Goal: Task Accomplishment & Management: Complete application form

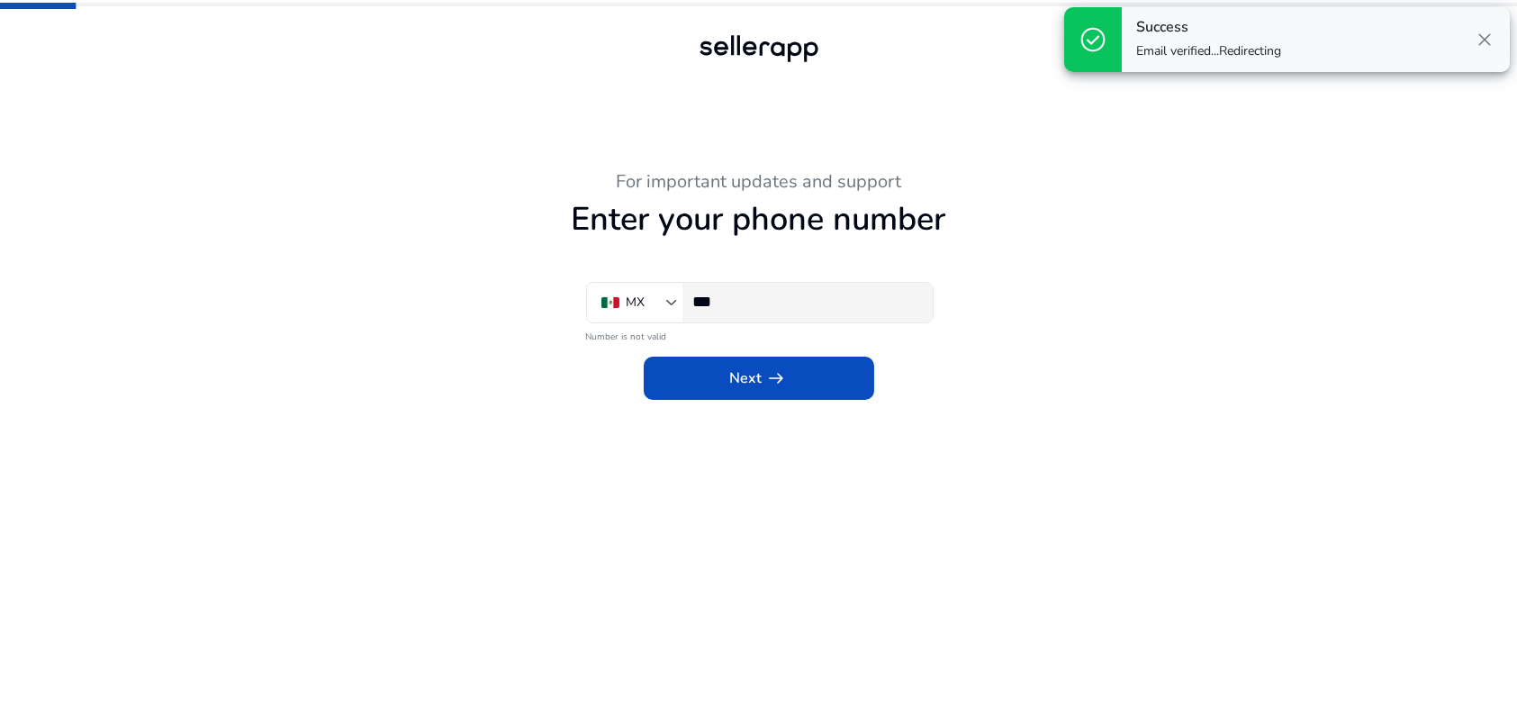
drag, startPoint x: 763, startPoint y: 316, endPoint x: 797, endPoint y: 296, distance: 39.5
click at [765, 316] on div "***" at bounding box center [805, 303] width 225 height 40
click at [799, 296] on input "***" at bounding box center [805, 302] width 225 height 20
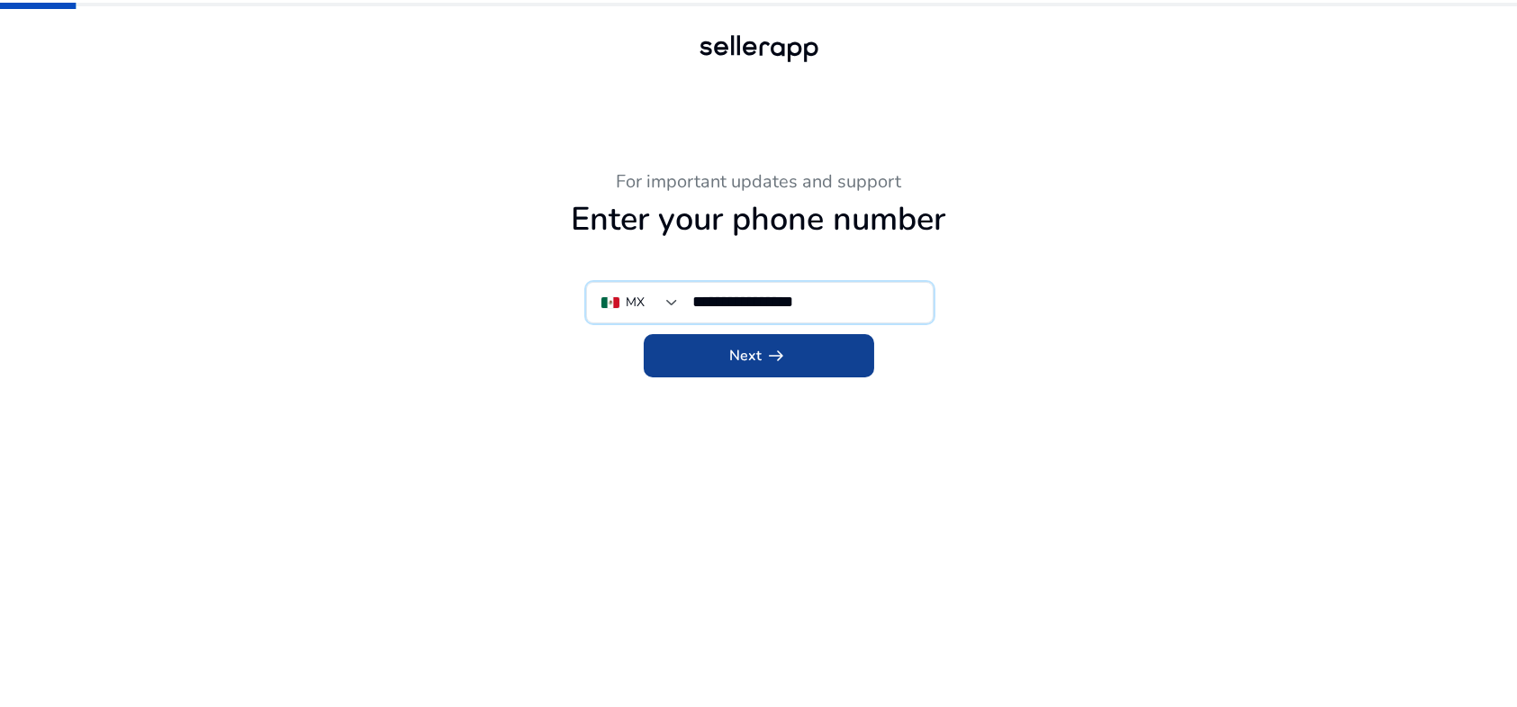
type input "**********"
click at [791, 366] on span at bounding box center [759, 355] width 231 height 43
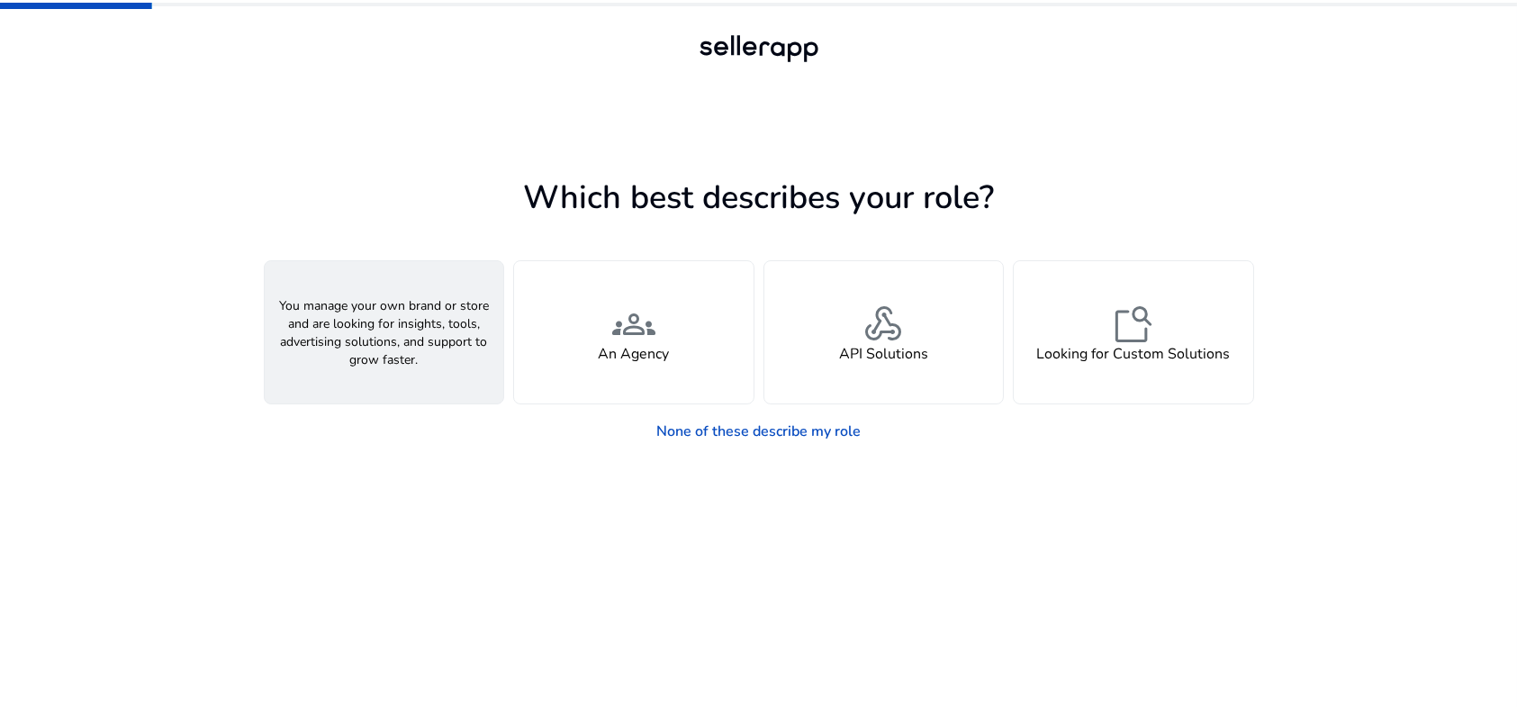
click at [411, 348] on div "person A Seller" at bounding box center [385, 332] width 240 height 142
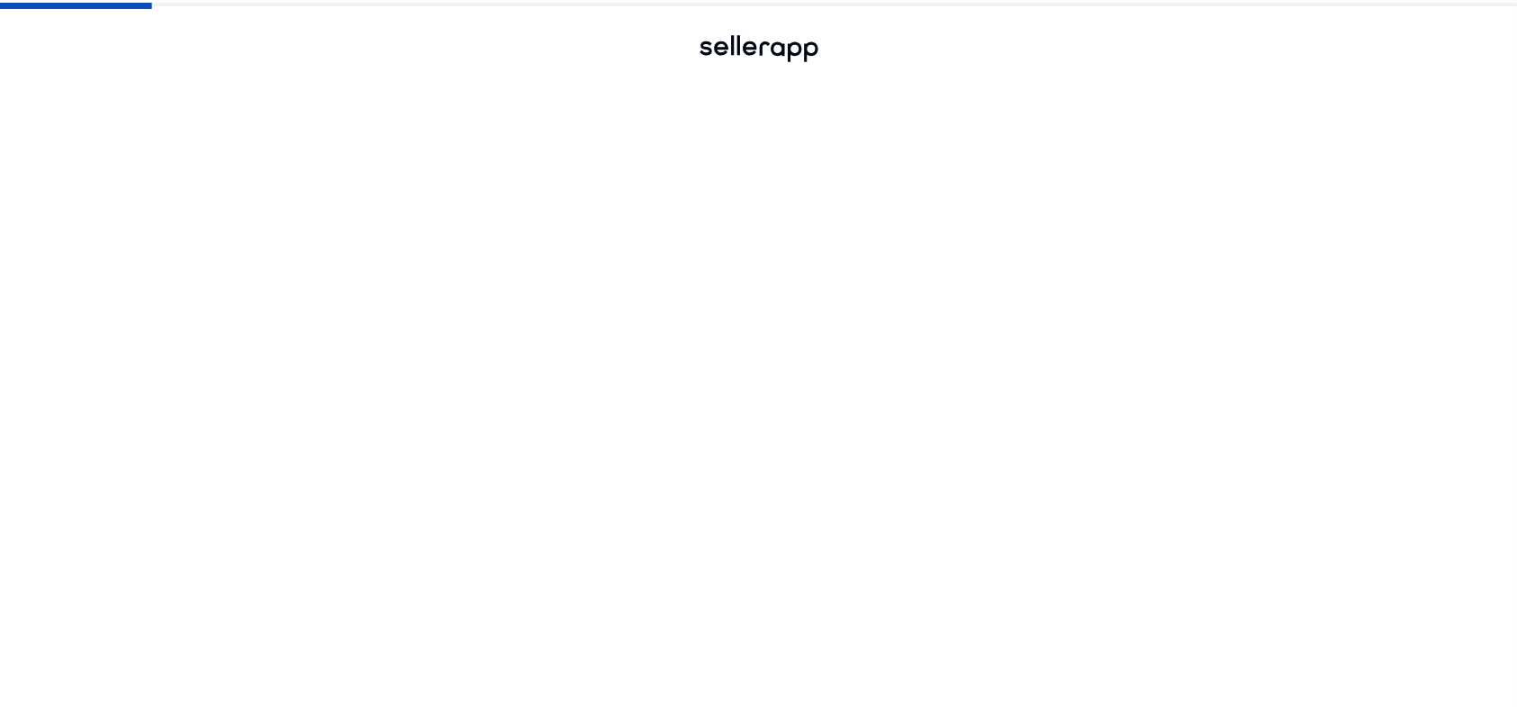
click at [411, 348] on div "check_circle person A Seller" at bounding box center [385, 332] width 240 height 142
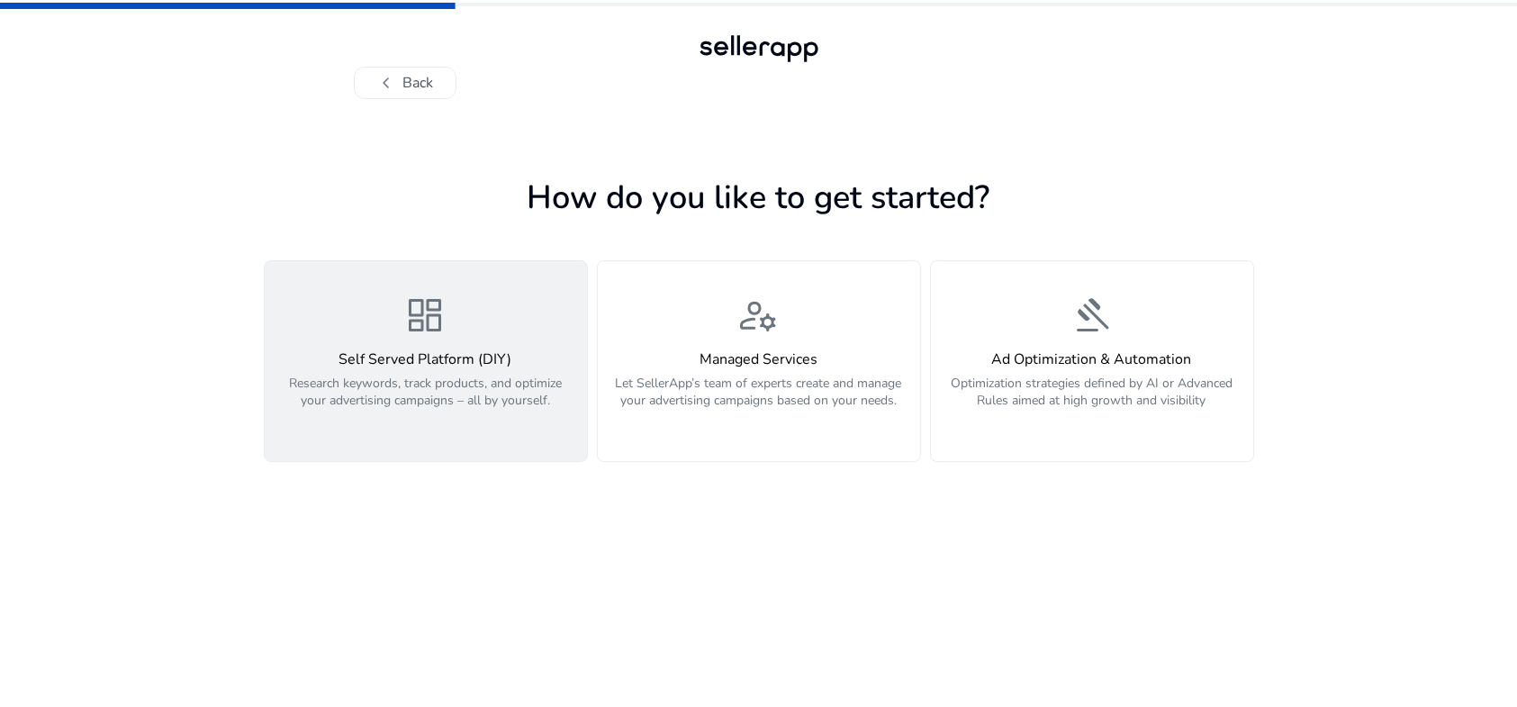
click at [492, 431] on button "dashboard Self Served Platform (DIY) Research keywords, track products, and opt…" at bounding box center [426, 361] width 324 height 202
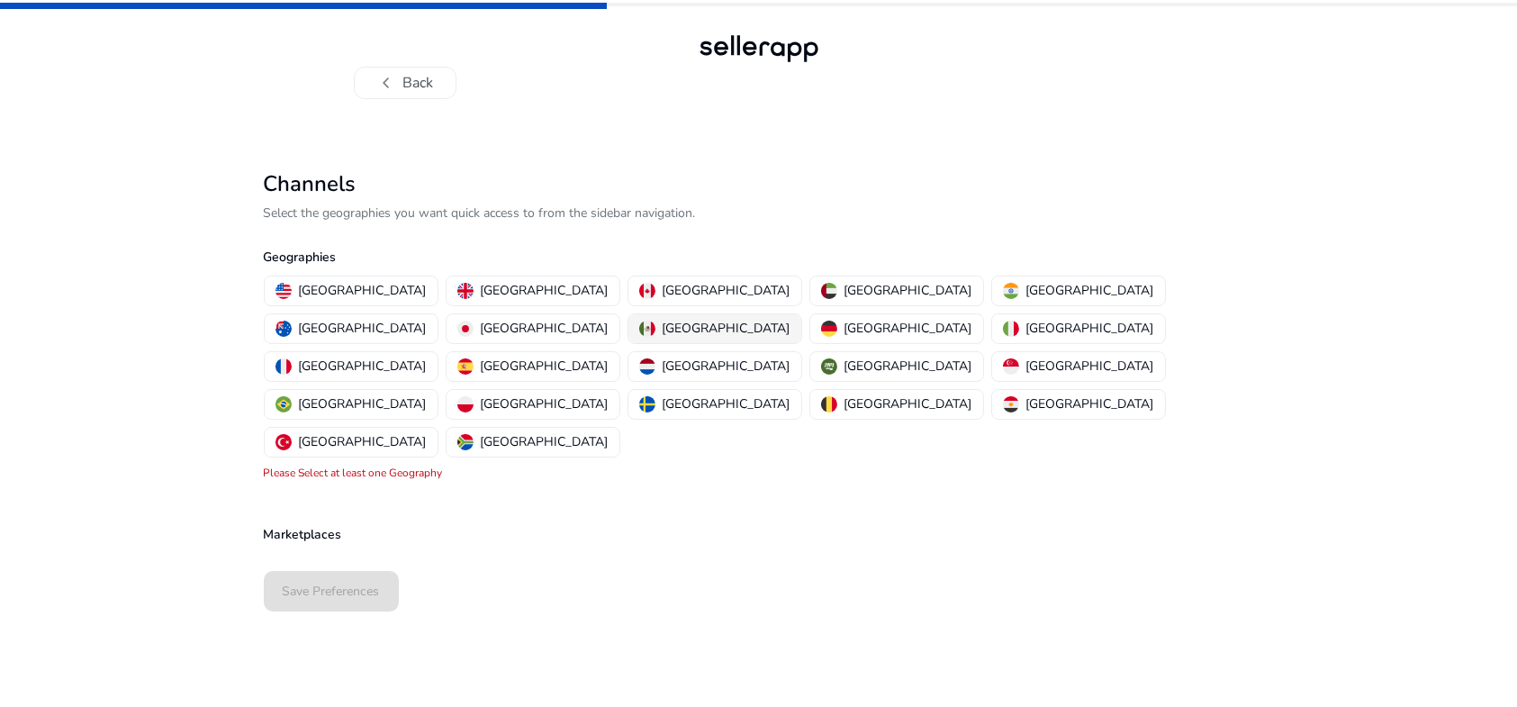
click at [791, 319] on p "[GEOGRAPHIC_DATA]" at bounding box center [727, 328] width 128 height 19
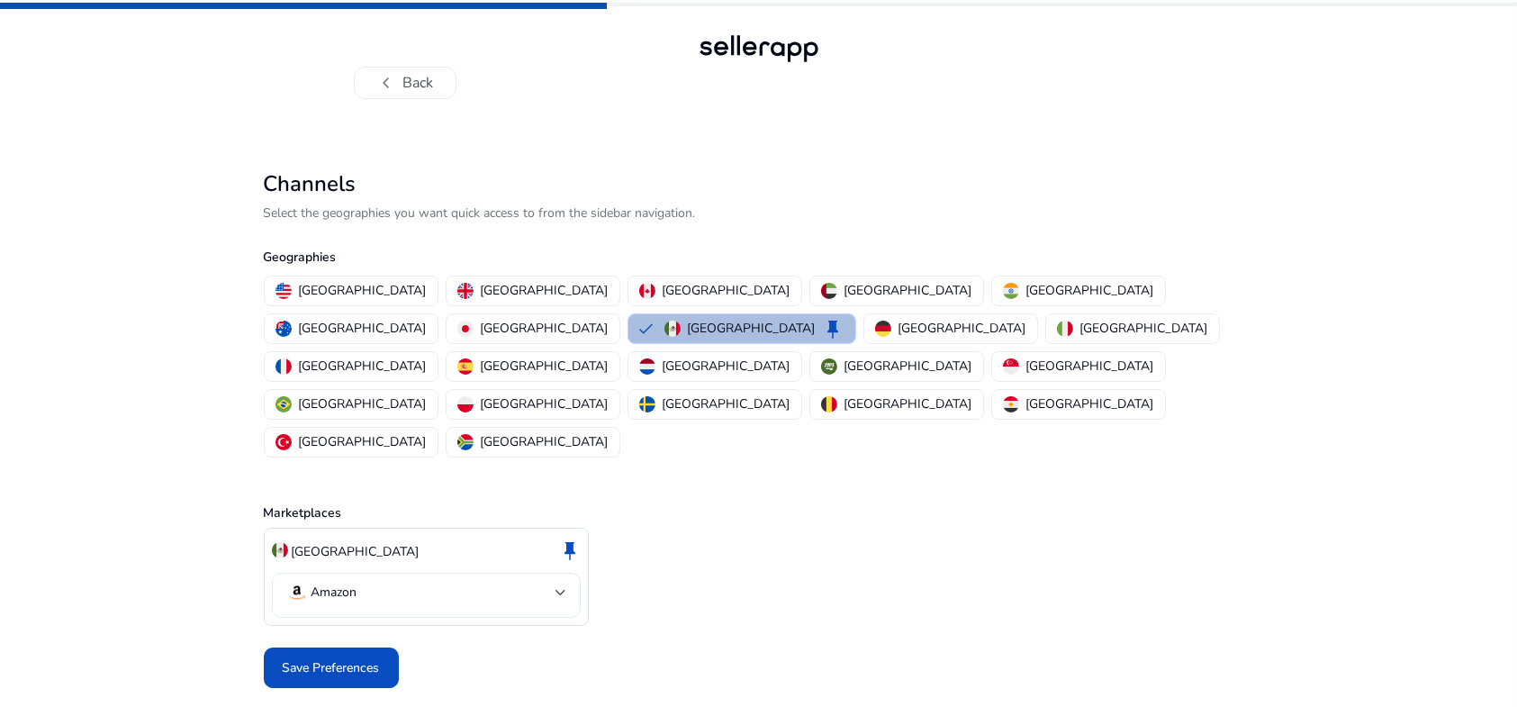
drag, startPoint x: 482, startPoint y: 541, endPoint x: 505, endPoint y: 528, distance: 27.0
click at [482, 540] on div "Mexico keep Amazon" at bounding box center [426, 577] width 325 height 99
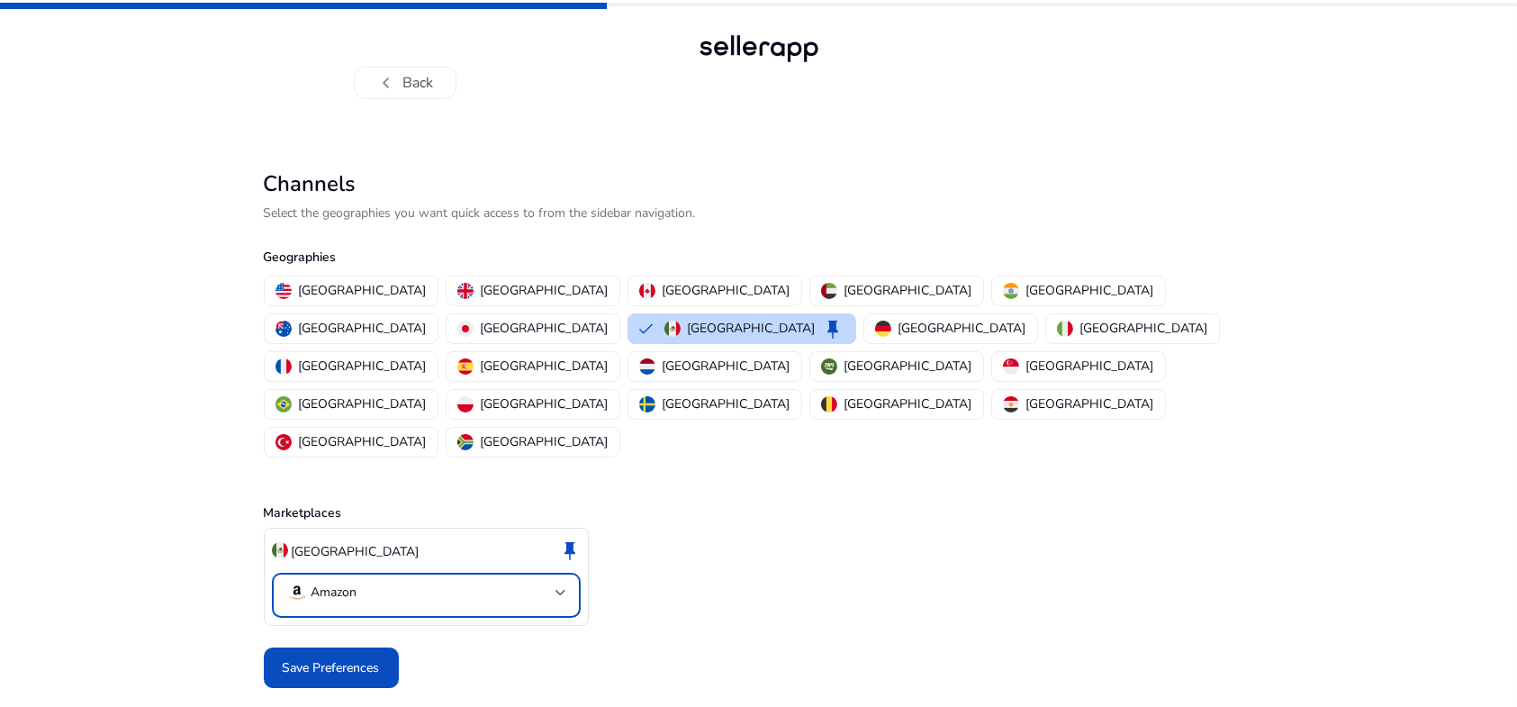
click at [507, 582] on mat-select "Amazon" at bounding box center [426, 595] width 280 height 26
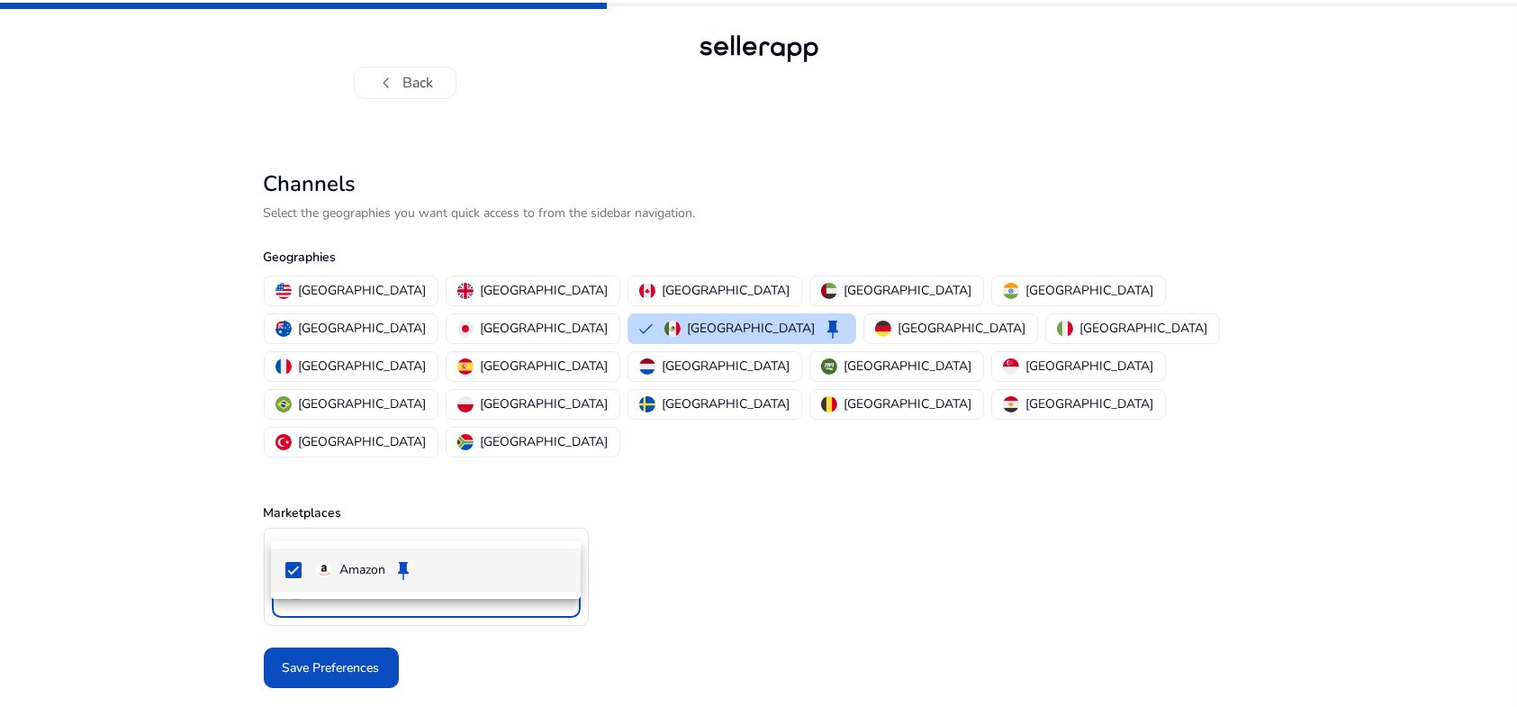
click at [517, 521] on div at bounding box center [758, 353] width 1517 height 707
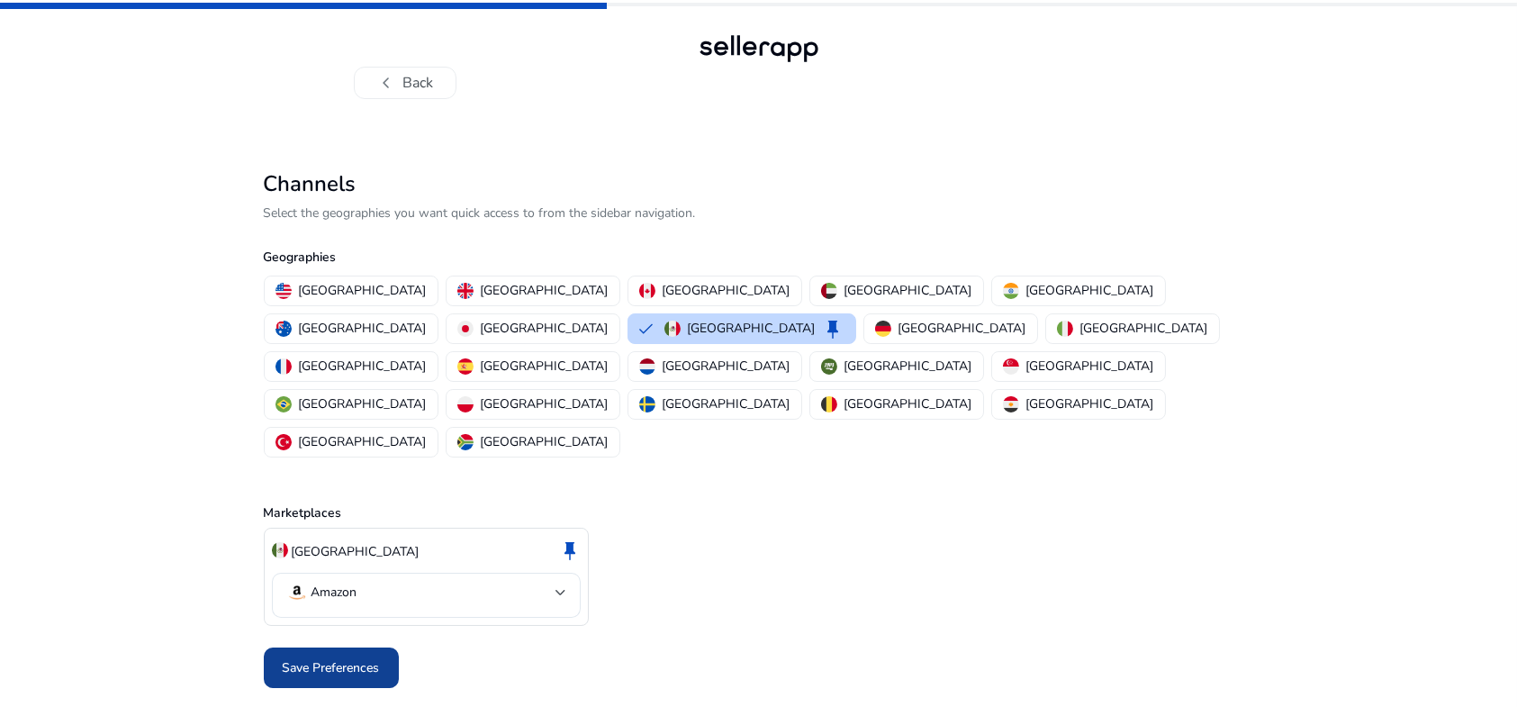
click at [370, 647] on span at bounding box center [331, 668] width 135 height 43
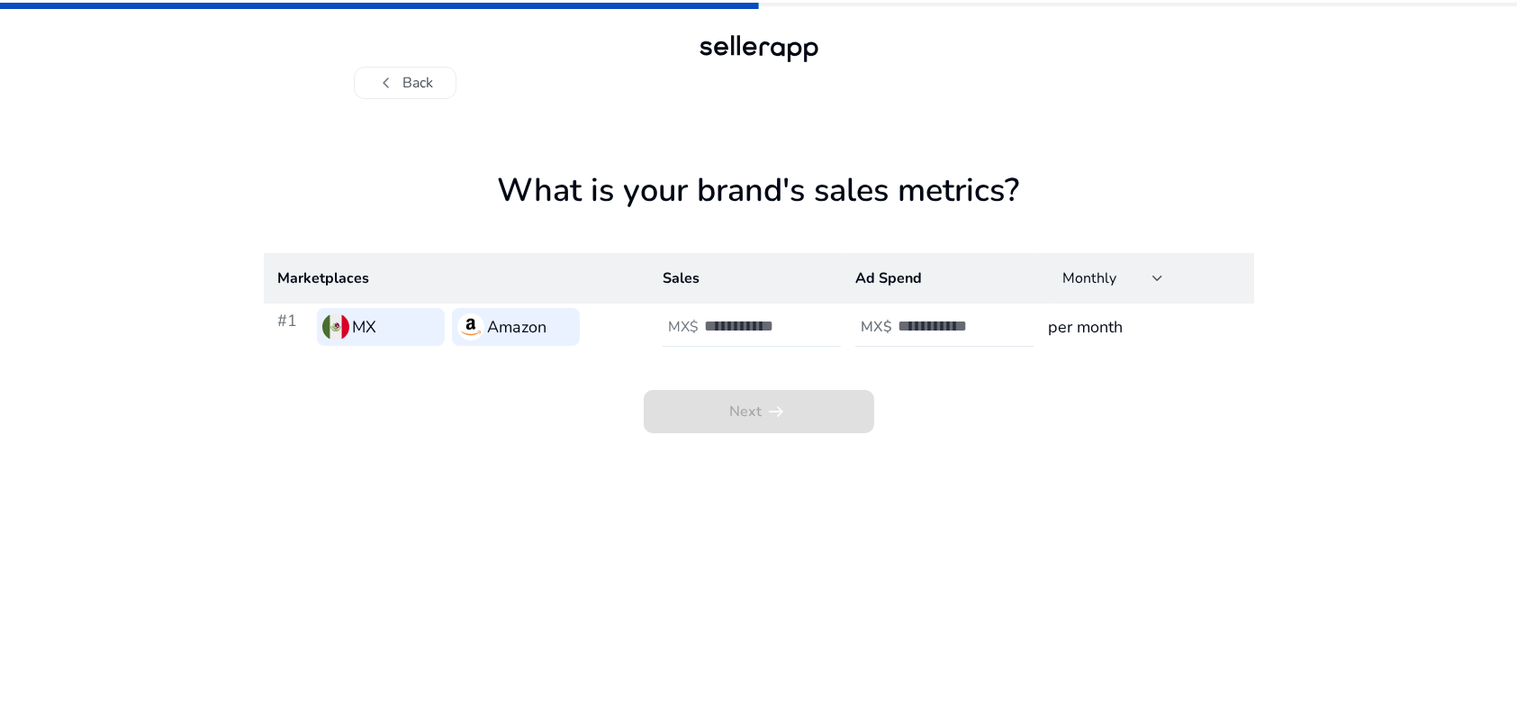
click at [785, 317] on input "number" at bounding box center [765, 326] width 122 height 20
click at [1002, 362] on div "Next arrow_right_alt" at bounding box center [759, 391] width 991 height 83
click at [692, 319] on h4 "MX$" at bounding box center [683, 327] width 31 height 17
click at [957, 344] on div at bounding box center [979, 327] width 162 height 40
click at [1082, 322] on h3 "per month" at bounding box center [1143, 326] width 191 height 25
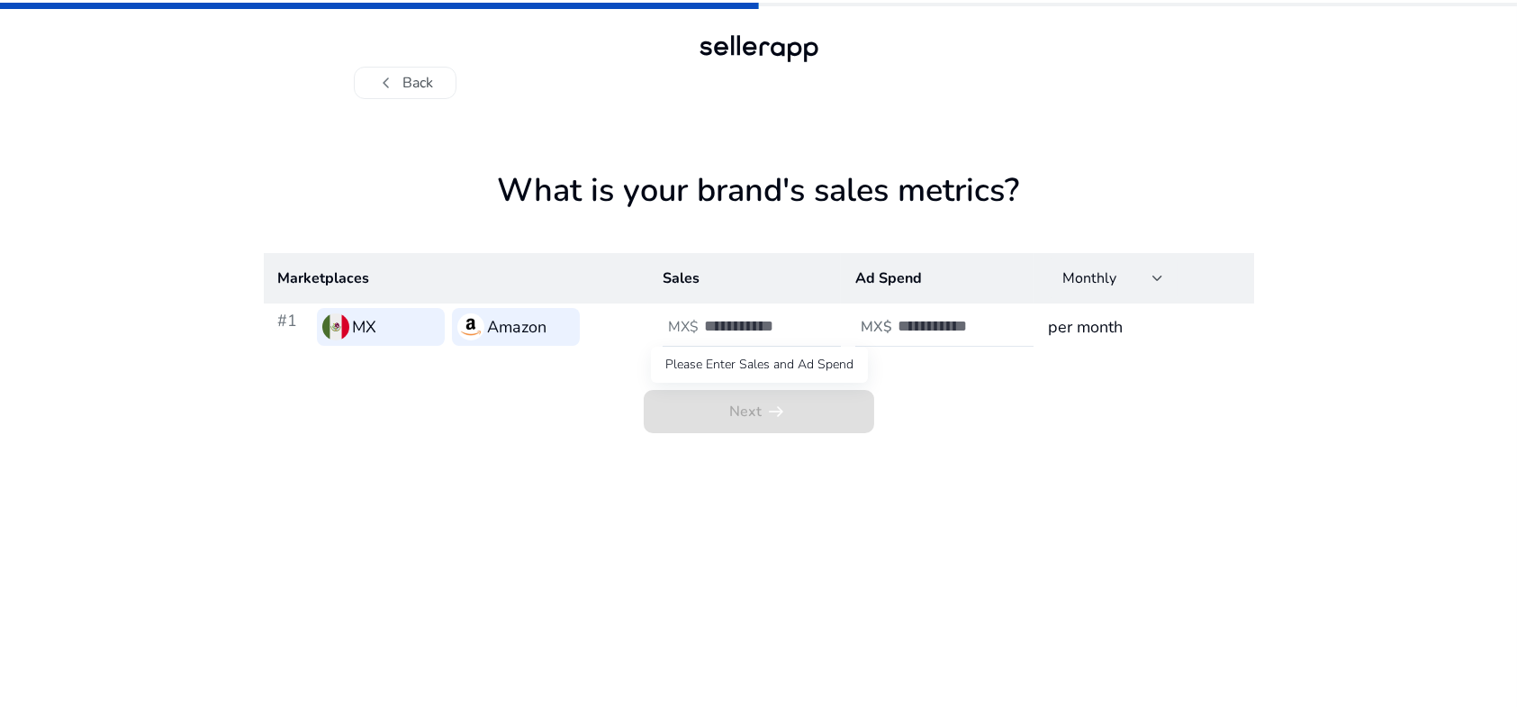
click at [742, 396] on span "Next arrow_right_alt" at bounding box center [759, 411] width 231 height 43
click at [764, 323] on input "number" at bounding box center [765, 326] width 122 height 20
click at [817, 400] on span "Next arrow_right_alt" at bounding box center [759, 411] width 231 height 43
drag, startPoint x: 834, startPoint y: 326, endPoint x: 791, endPoint y: 326, distance: 43.2
click at [825, 326] on div at bounding box center [785, 327] width 162 height 40
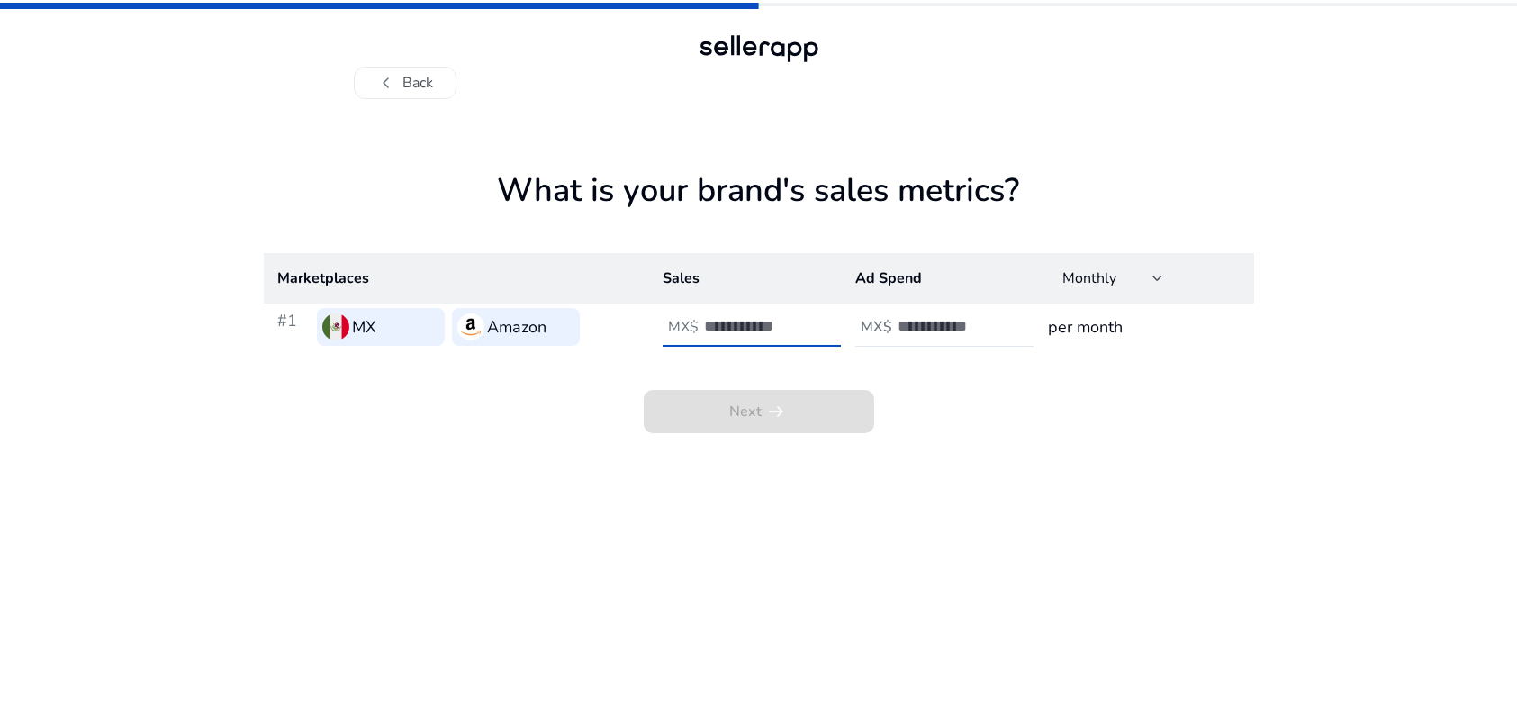
click at [791, 326] on input "number" at bounding box center [765, 326] width 122 height 20
click at [1014, 174] on h1 "What is your brand's sales metrics?" at bounding box center [759, 212] width 991 height 82
click at [747, 64] on div at bounding box center [759, 49] width 130 height 36
click at [752, 334] on input "number" at bounding box center [765, 326] width 122 height 20
drag, startPoint x: 763, startPoint y: 321, endPoint x: 803, endPoint y: 321, distance: 40.5
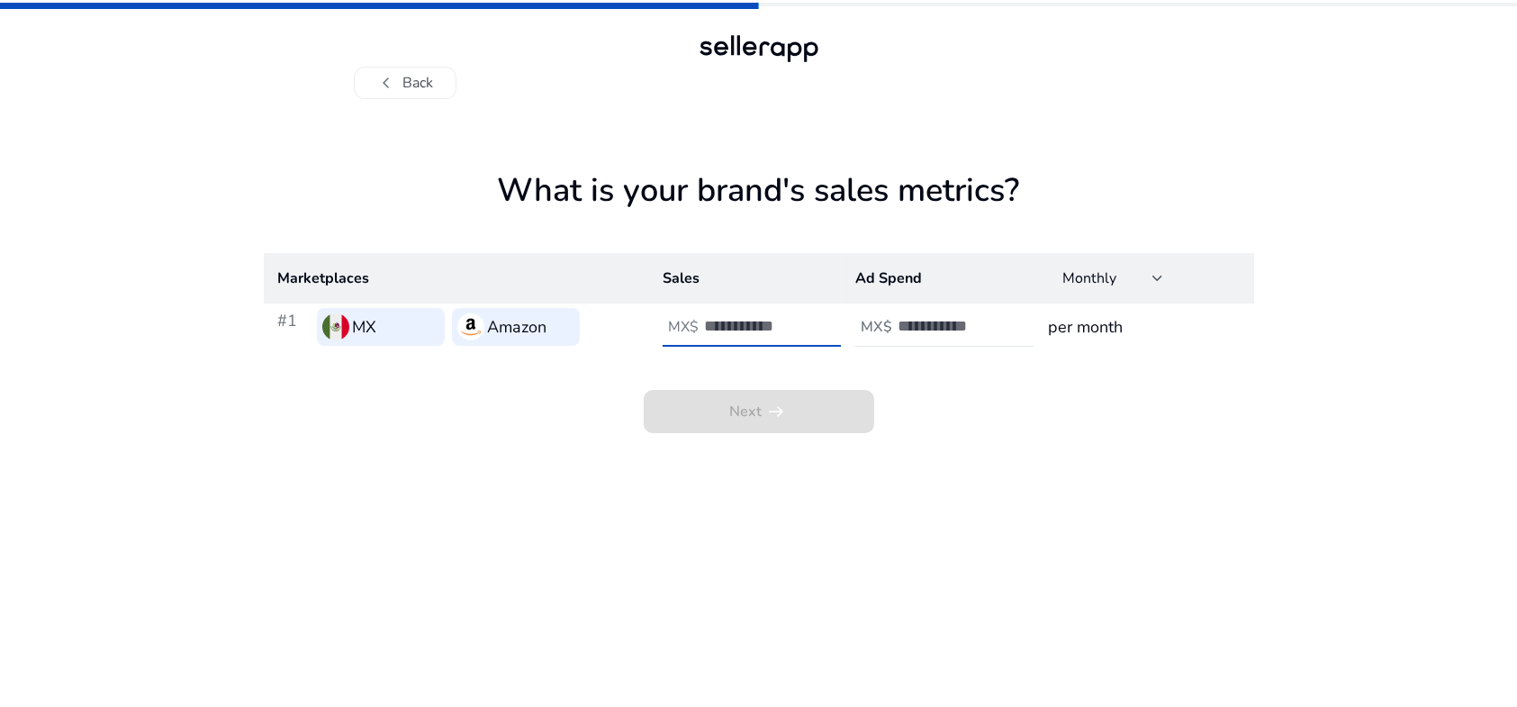
click at [766, 321] on input "number" at bounding box center [765, 326] width 122 height 20
click at [821, 336] on div at bounding box center [785, 327] width 162 height 40
click at [821, 334] on input "**" at bounding box center [765, 326] width 122 height 20
click at [816, 322] on input "**" at bounding box center [765, 326] width 122 height 20
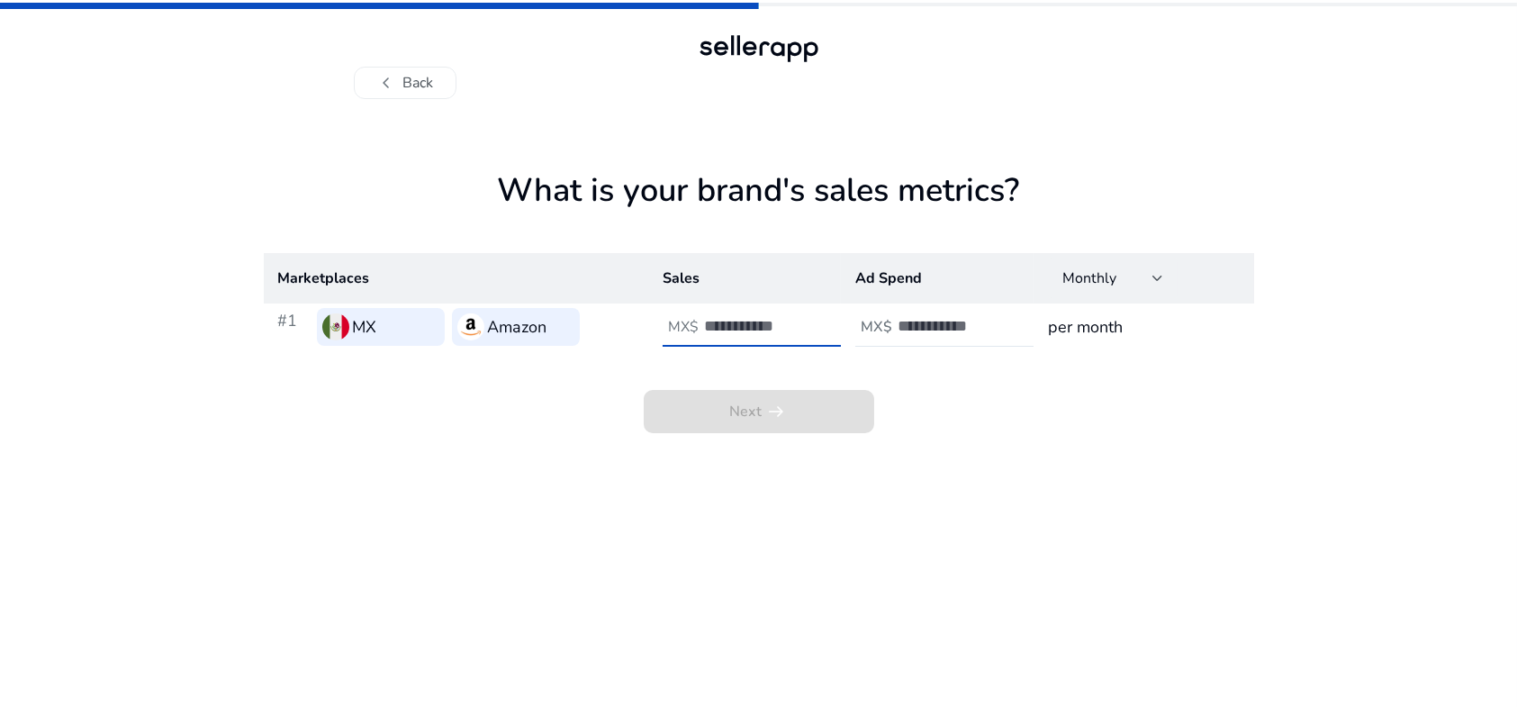
drag, startPoint x: 803, startPoint y: 333, endPoint x: 687, endPoint y: 319, distance: 117.1
click at [687, 319] on div "MX$ **" at bounding box center [765, 327] width 204 height 40
type input "*****"
click at [991, 346] on div "MX$" at bounding box center [964, 327] width 219 height 40
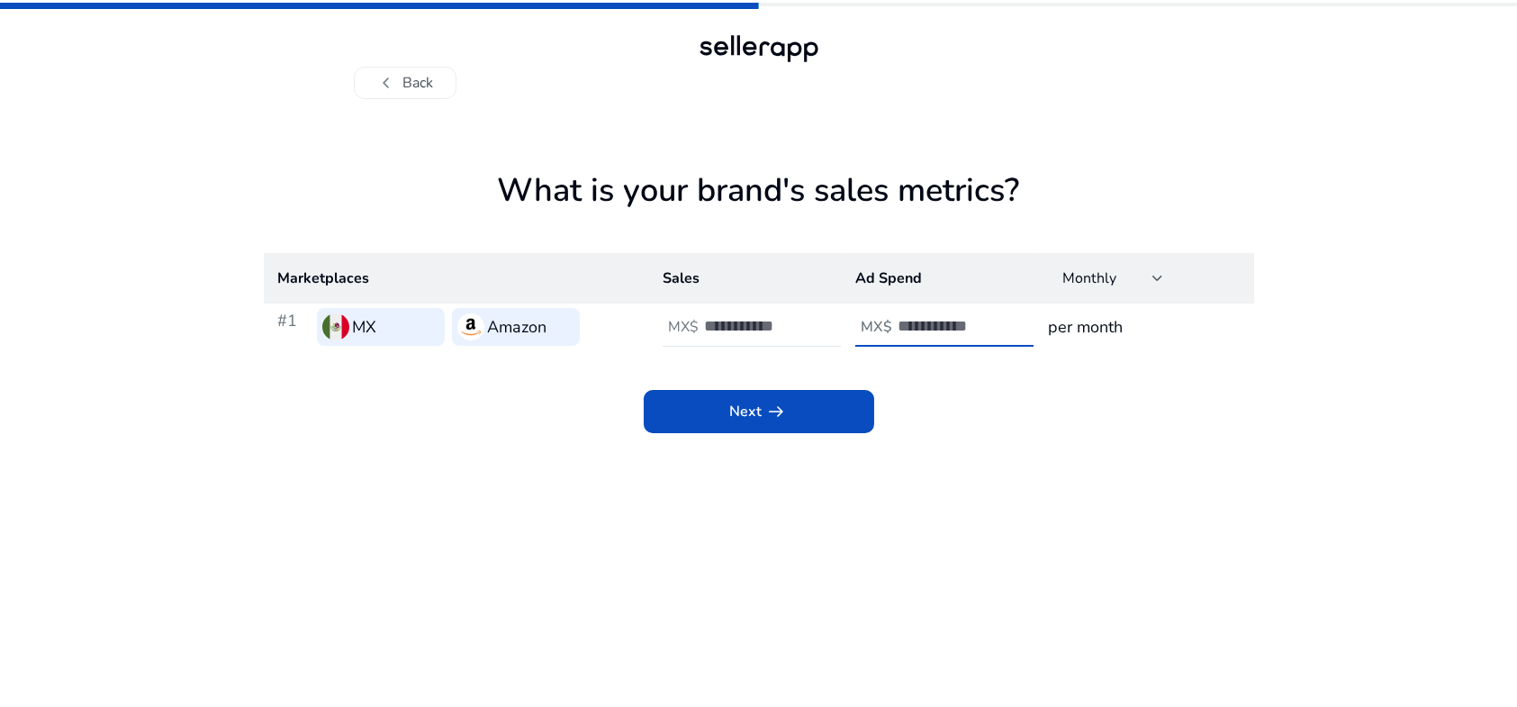
type input "***"
click at [739, 438] on app-sales-metrics "What is your brand's sales metrics? Marketplaces Sales Ad Spend Monthly #1 MX A…" at bounding box center [759, 439] width 991 height 536
click at [759, 421] on span "Next arrow_right_alt" at bounding box center [759, 412] width 58 height 22
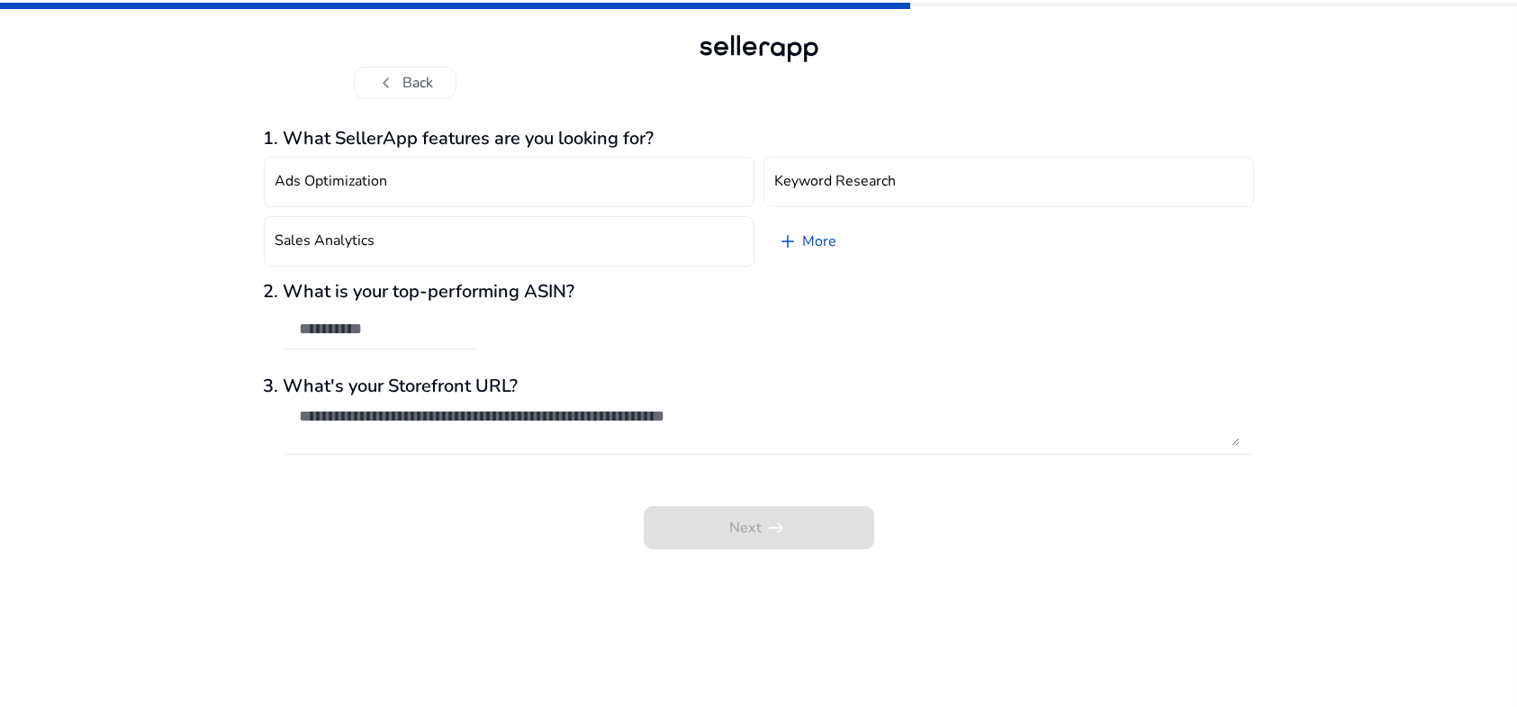
drag, startPoint x: 620, startPoint y: 447, endPoint x: 540, endPoint y: 409, distance: 88.6
click at [602, 436] on div at bounding box center [770, 426] width 940 height 58
